Goal: Information Seeking & Learning: Check status

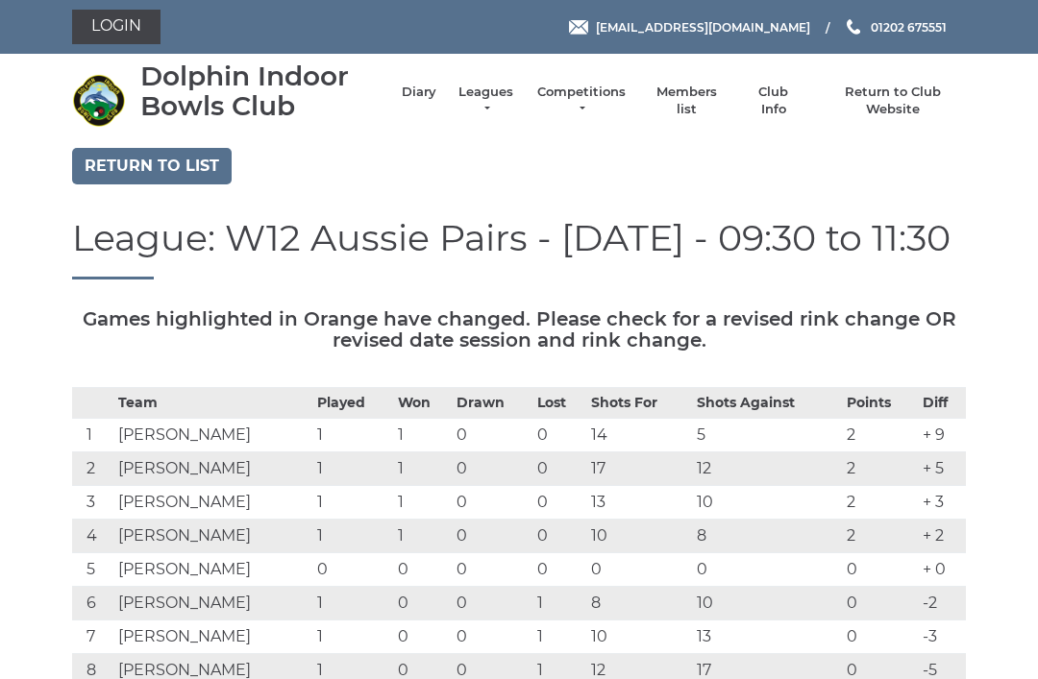
click at [134, 165] on link "Return to list" at bounding box center [151, 166] width 159 height 37
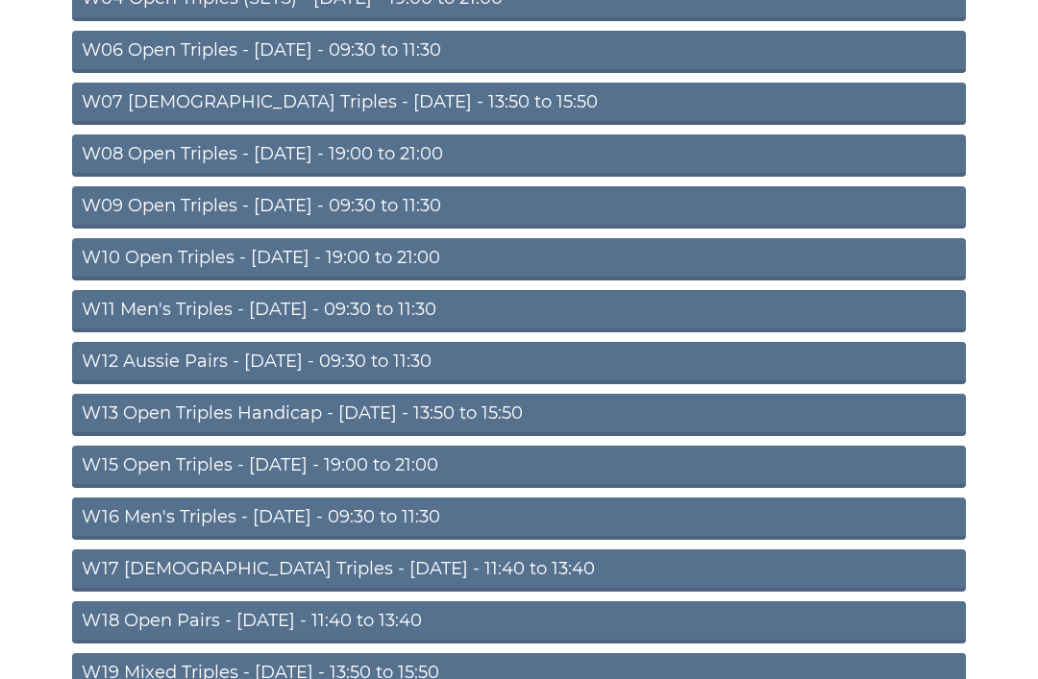
scroll to position [532, 0]
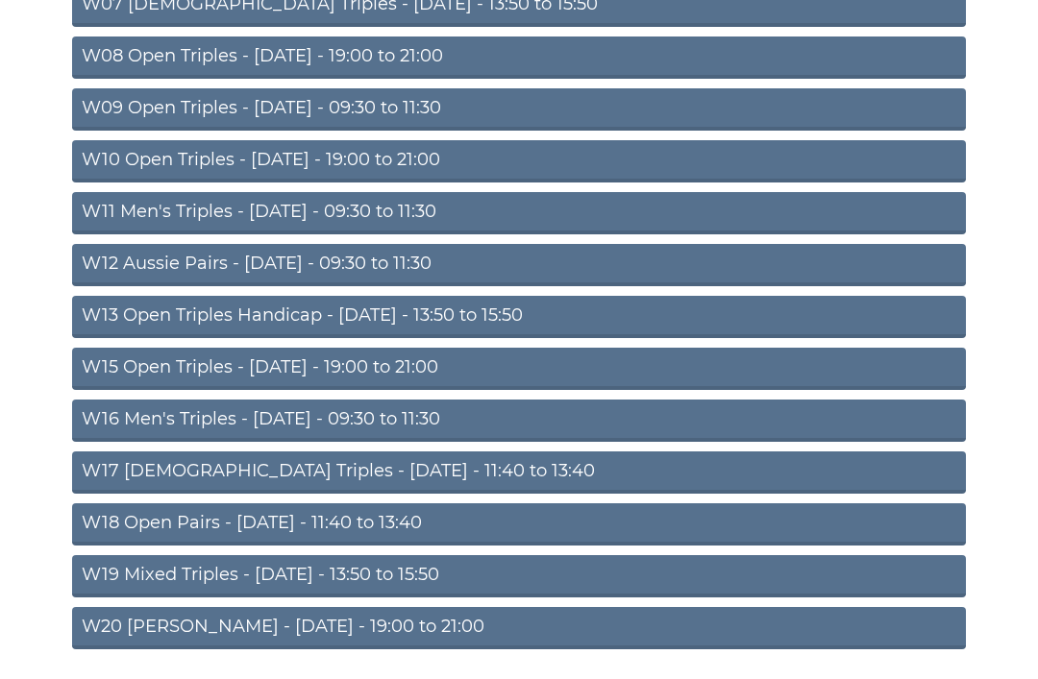
click at [406, 629] on link "W20 Aussie Pairs - Friday - 19:00 to 21:00" at bounding box center [518, 628] width 893 height 42
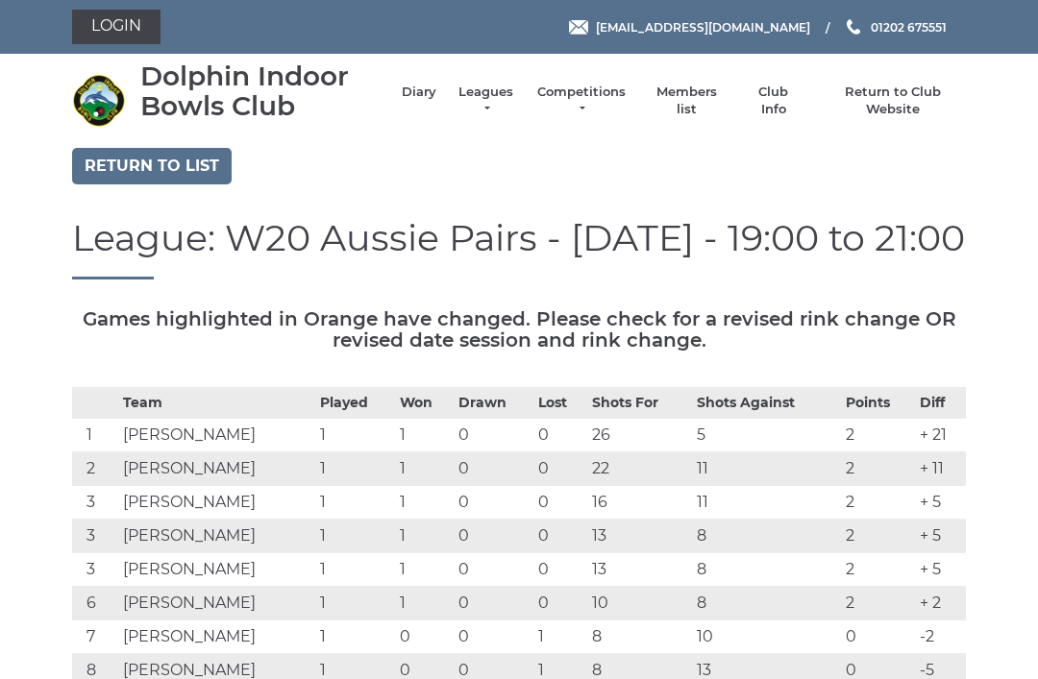
click at [586, 408] on th "Lost" at bounding box center [559, 403] width 53 height 31
click at [436, 99] on link "Diary" at bounding box center [419, 92] width 35 height 17
